Goal: Find specific page/section: Find specific page/section

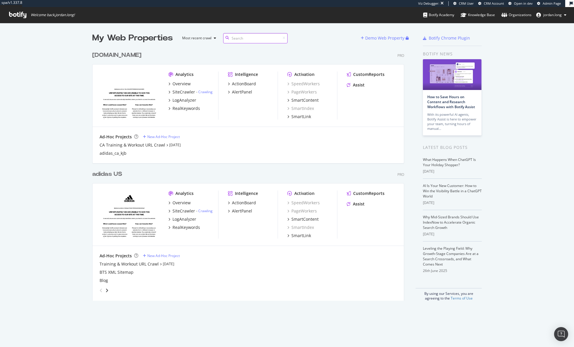
scroll to position [252, 312]
click at [104, 57] on div "[DOMAIN_NAME]" at bounding box center [116, 55] width 49 height 8
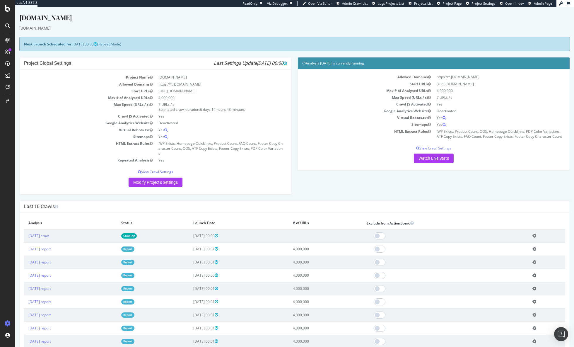
click at [431, 3] on span "Projects List" at bounding box center [423, 3] width 18 height 4
drag, startPoint x: 414, startPoint y: 13, endPoint x: 432, endPoint y: -1, distance: 22.7
